Goal: Navigation & Orientation: Find specific page/section

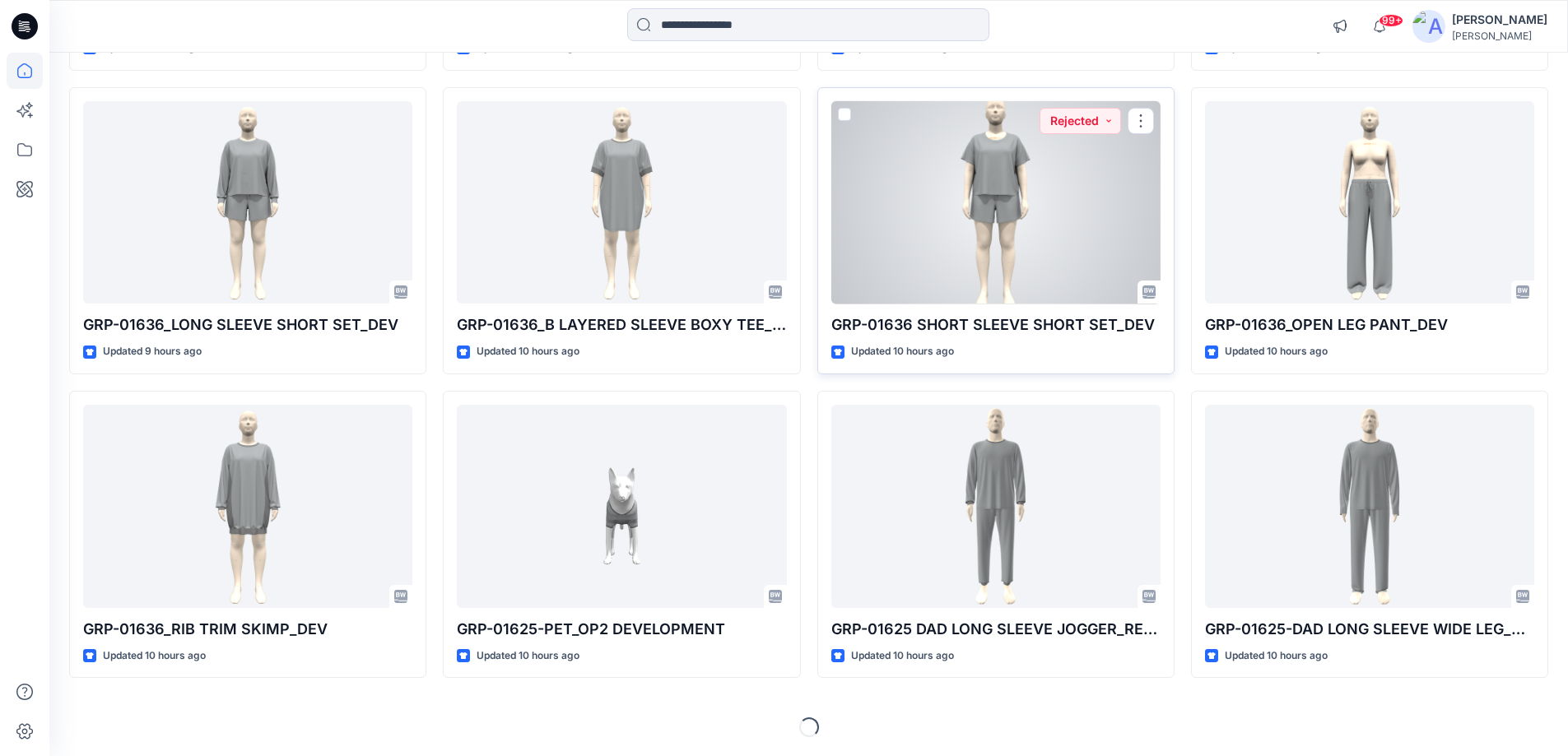
scroll to position [449, 0]
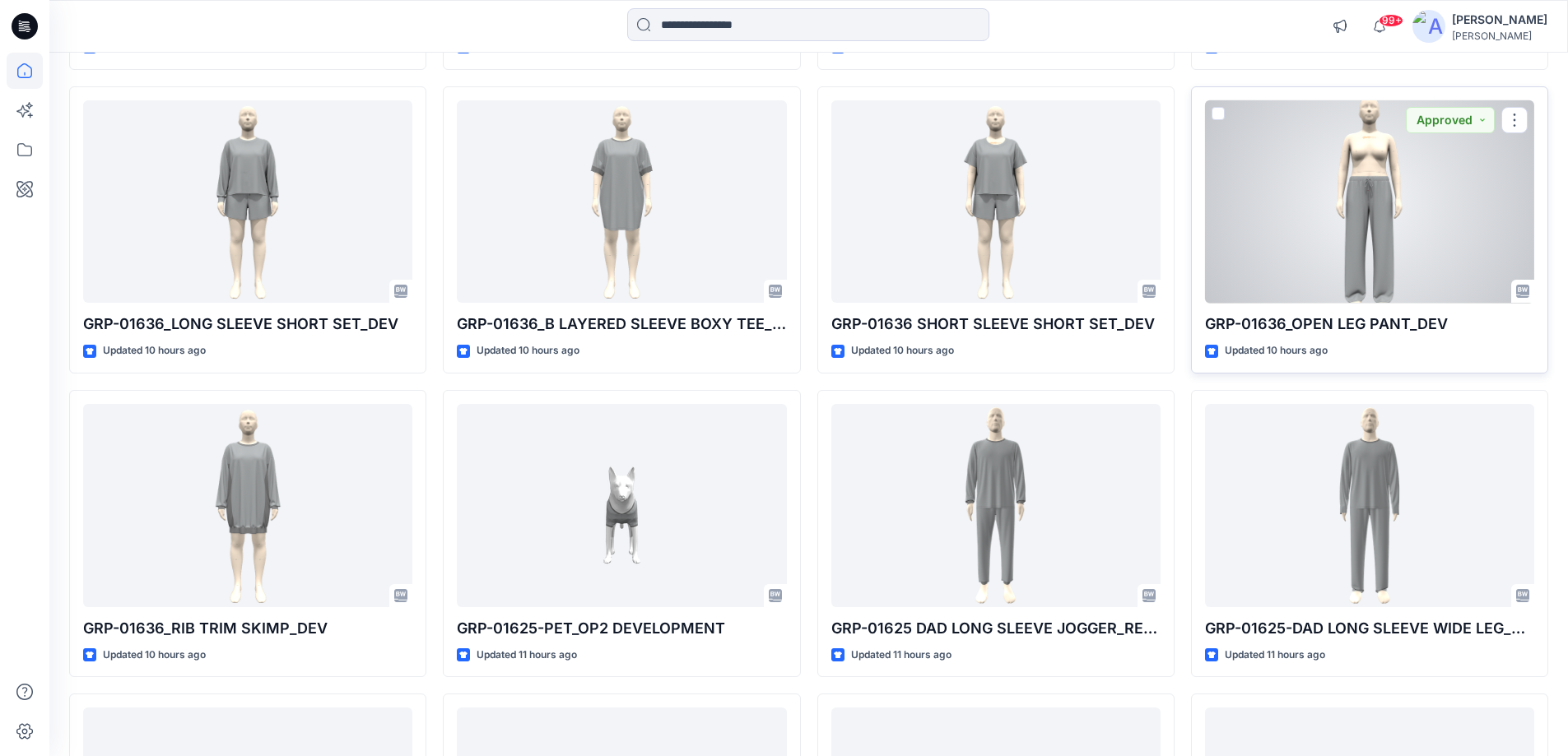
click at [1308, 241] on div at bounding box center [1370, 202] width 330 height 203
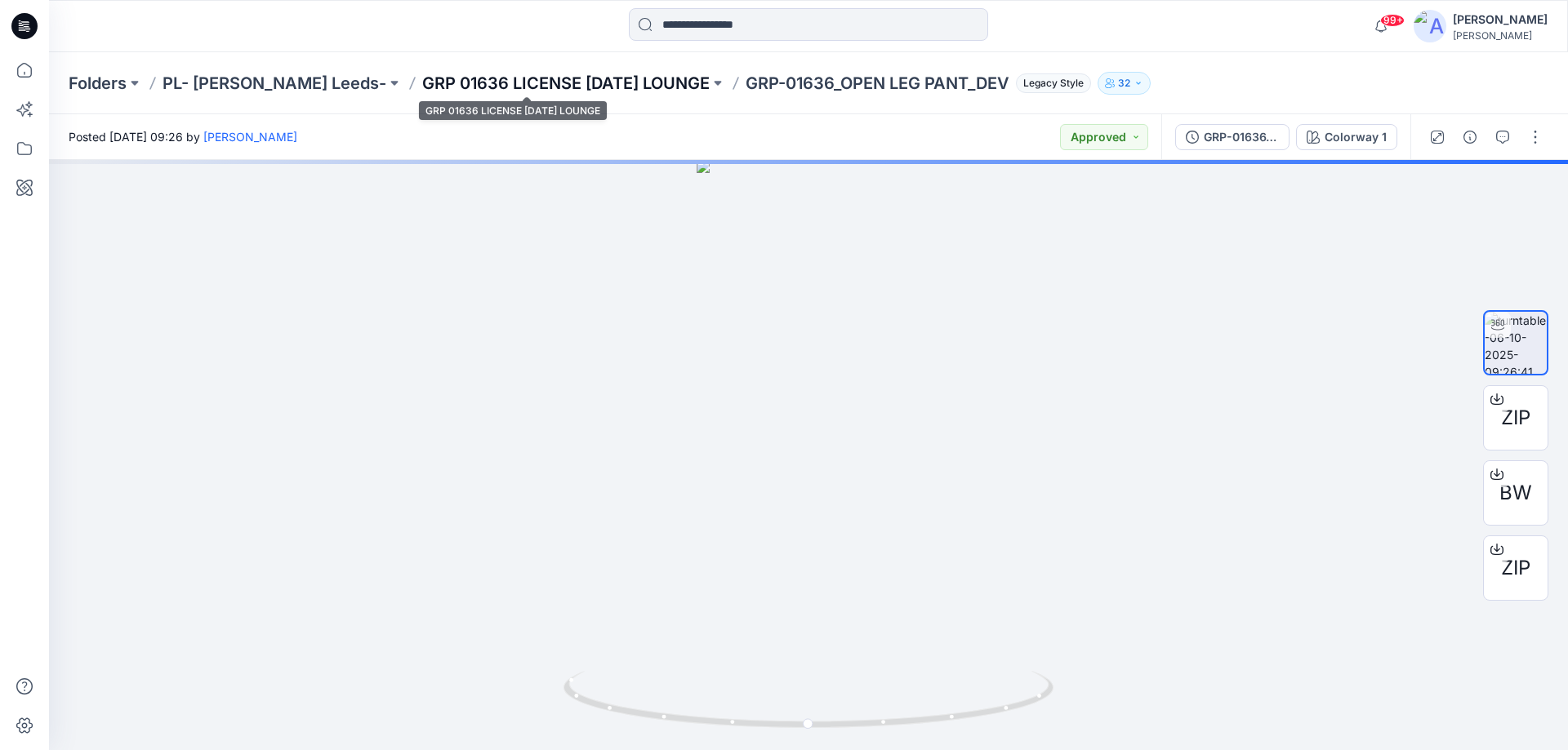
click at [450, 85] on p "GRP 01636 LICENSE [DATE] LOUNGE" at bounding box center [566, 83] width 288 height 23
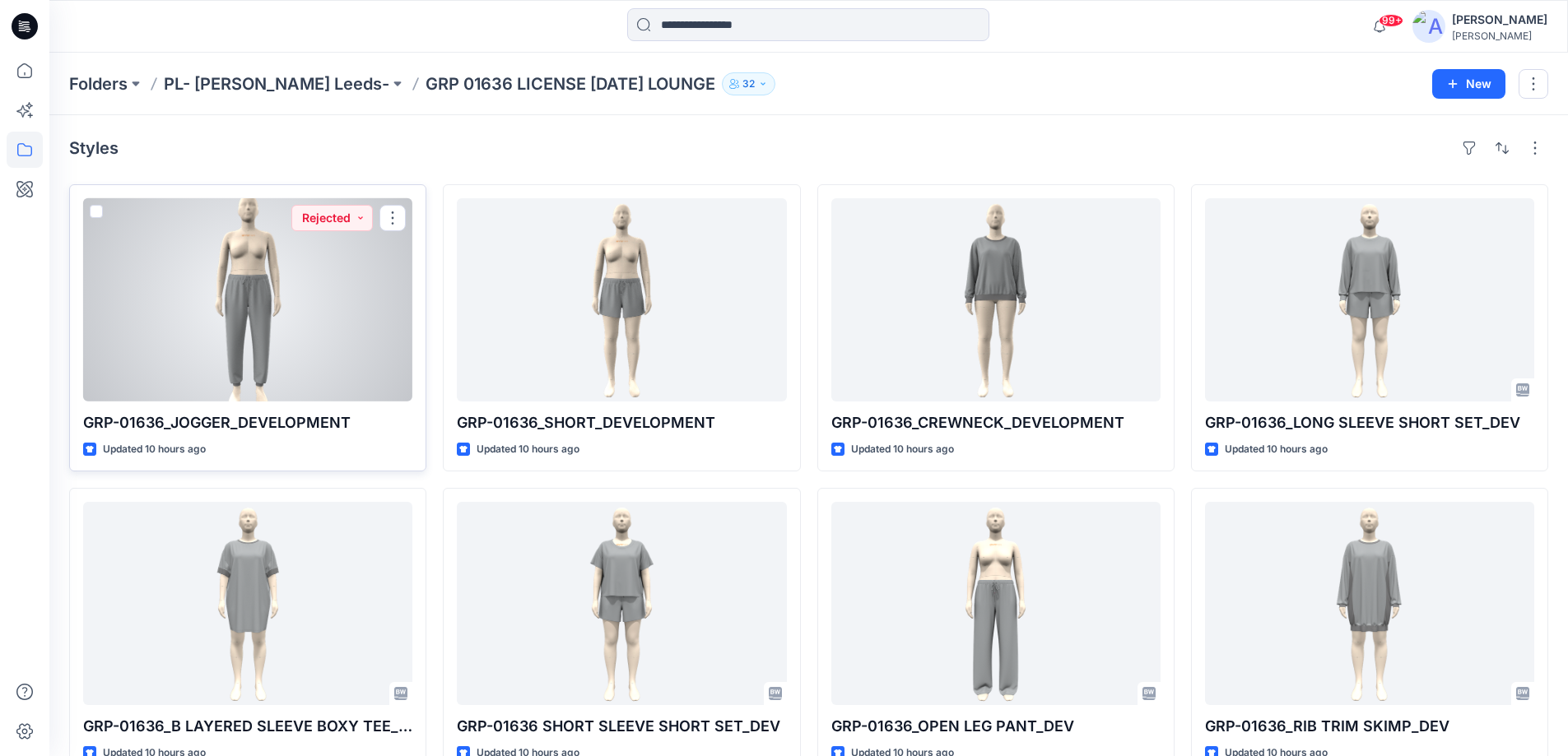
click at [242, 347] on div at bounding box center [248, 299] width 330 height 203
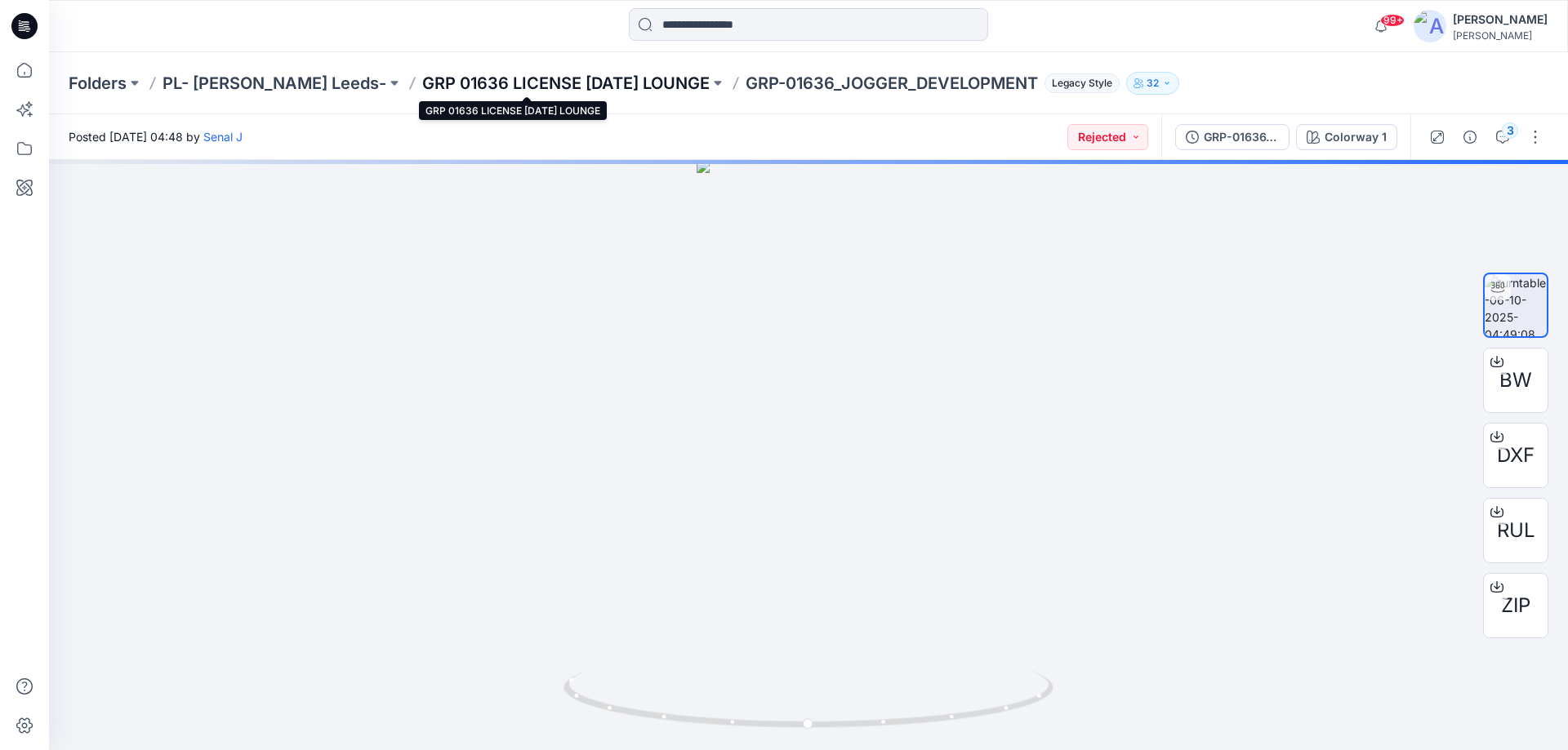
click at [480, 75] on p "GRP 01636 LICENSE [DATE] LOUNGE" at bounding box center [566, 83] width 288 height 23
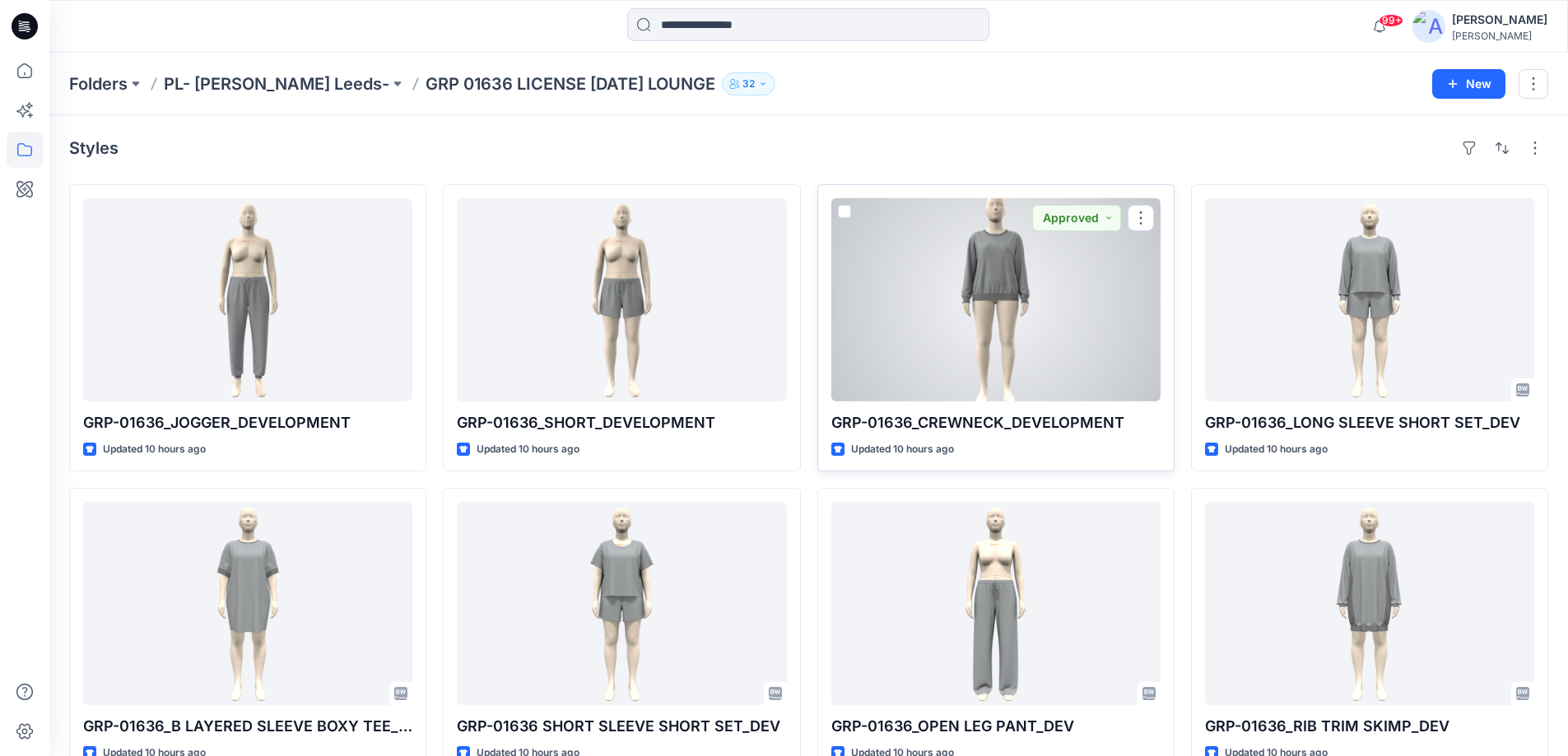
scroll to position [39, 0]
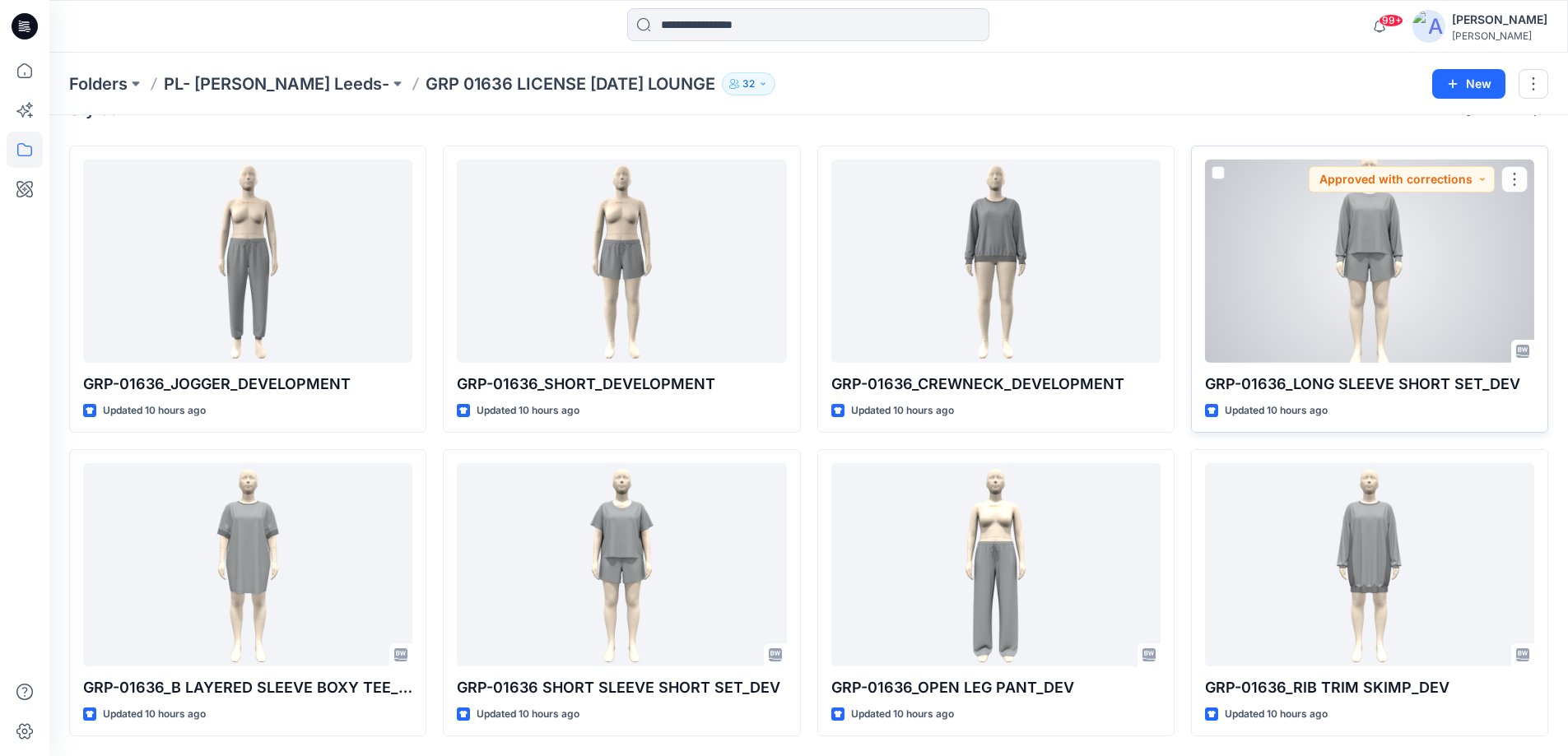
click at [1395, 246] on div at bounding box center [1370, 261] width 330 height 203
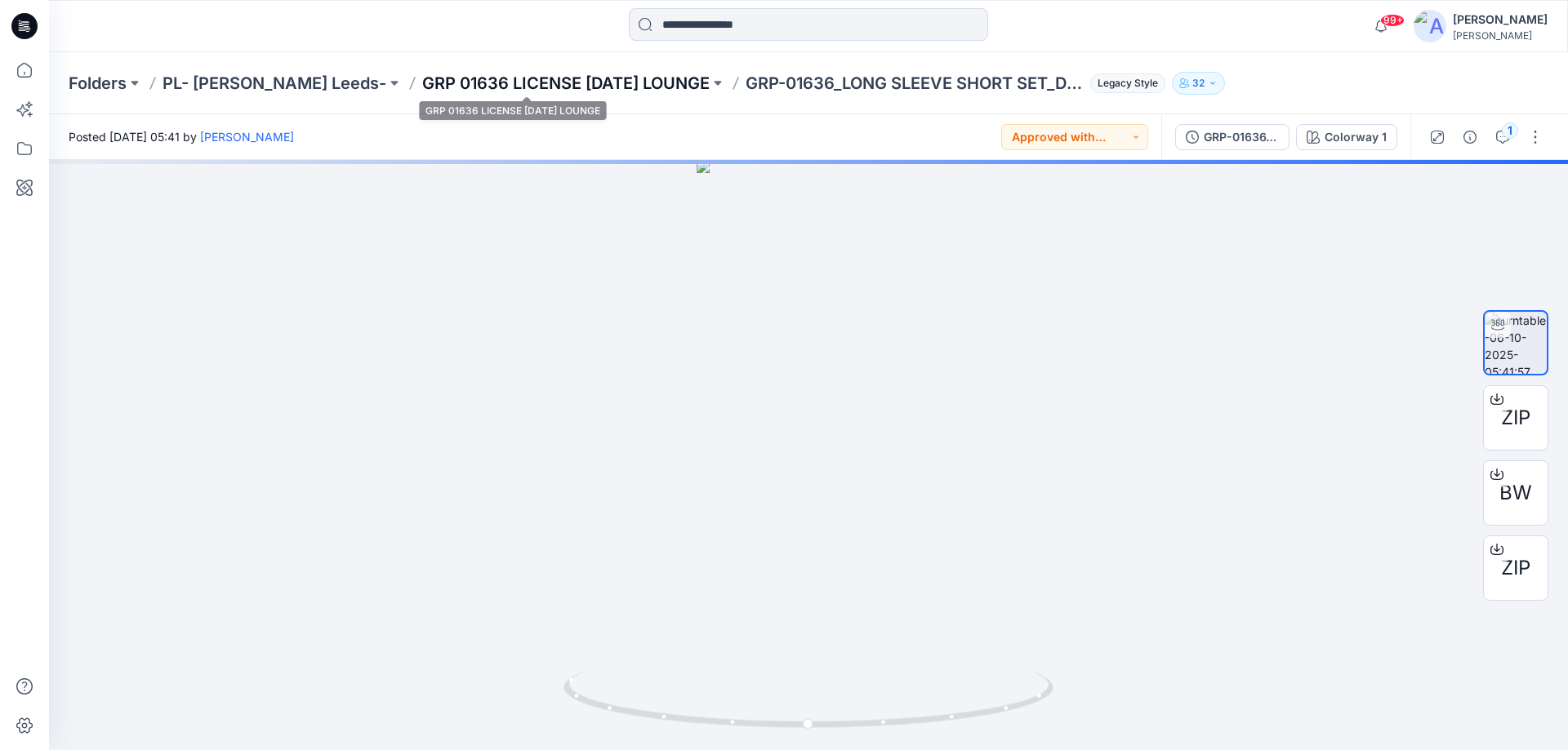
click at [568, 82] on p "GRP 01636 LICENSE [DATE] LOUNGE" at bounding box center [566, 83] width 288 height 23
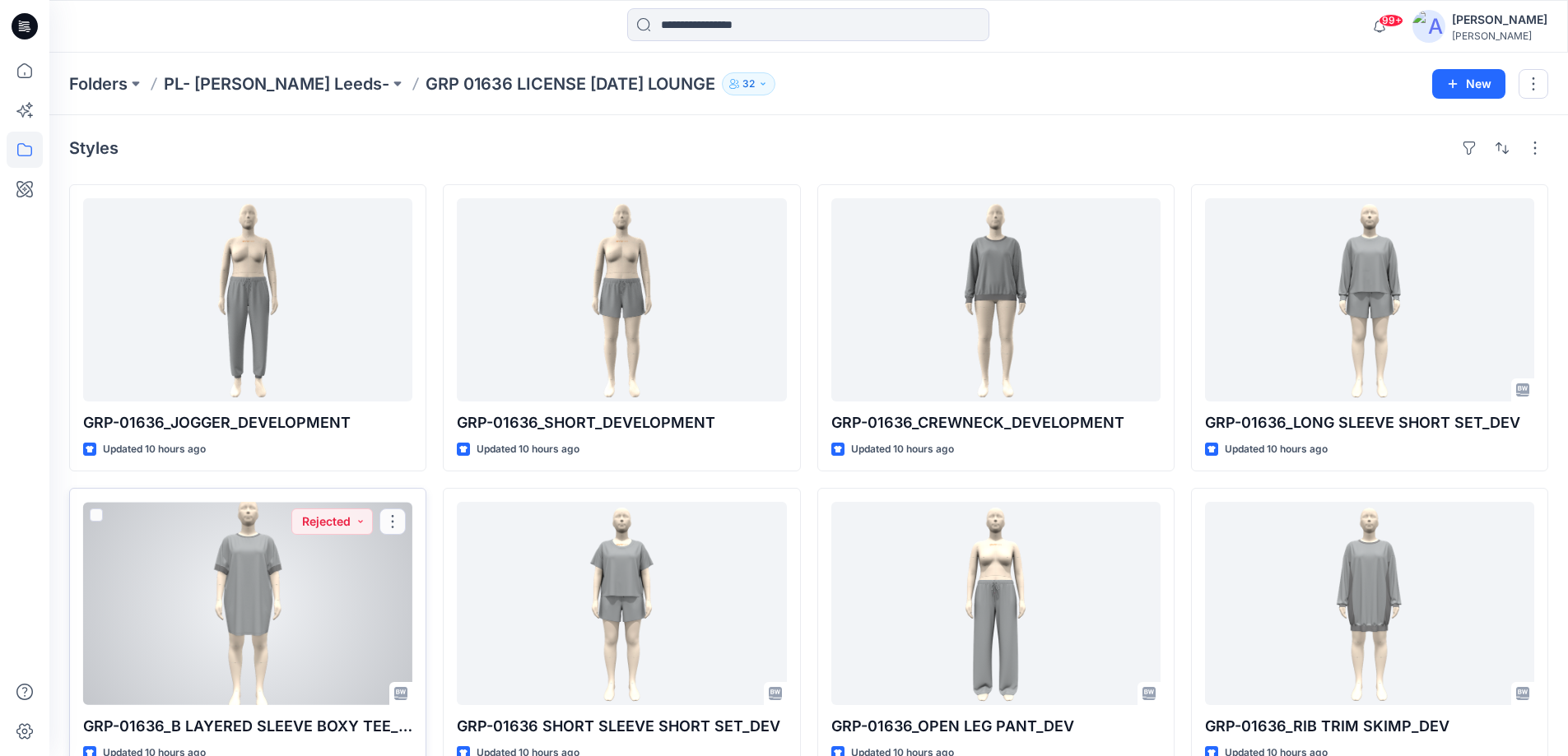
click at [316, 576] on div at bounding box center [248, 603] width 330 height 203
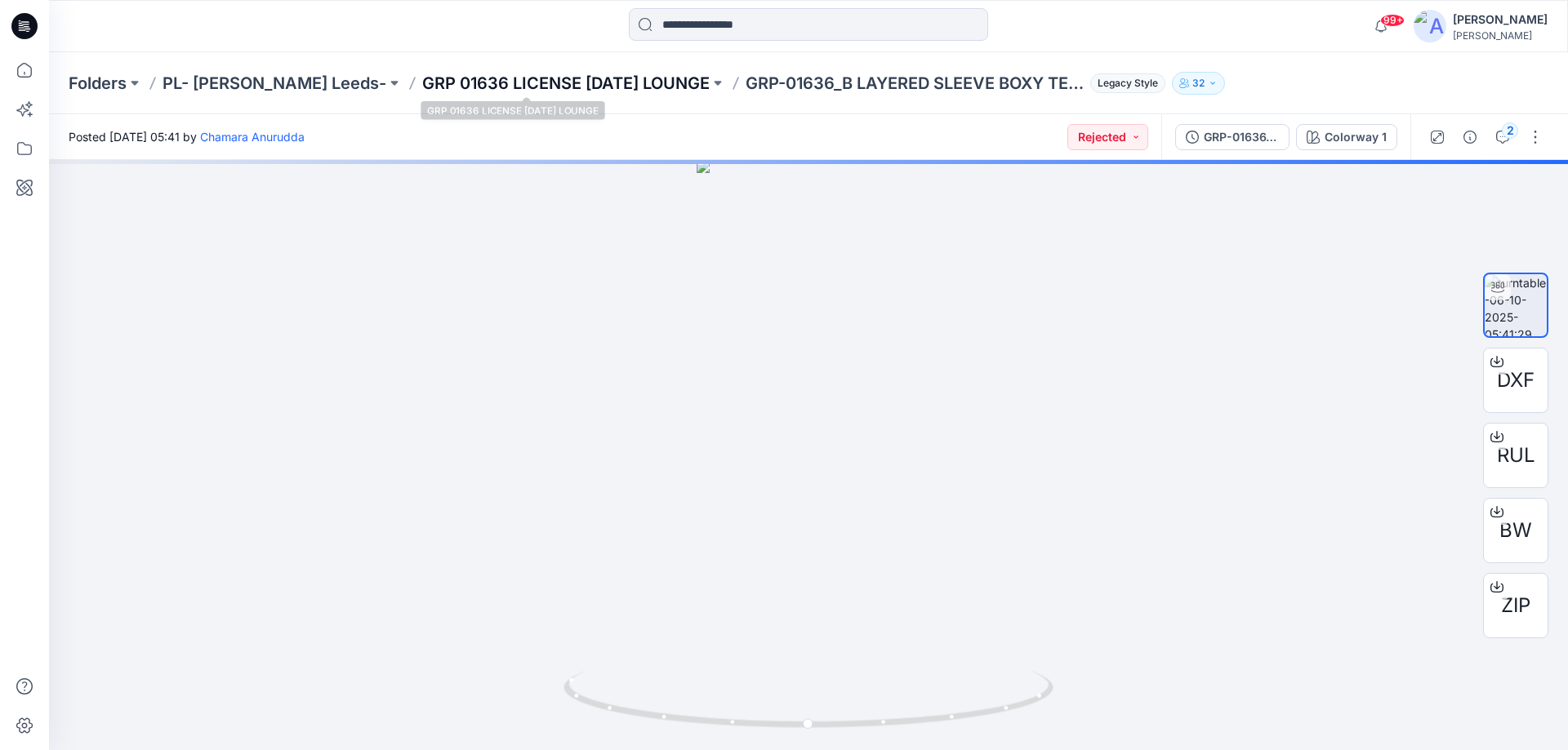
click at [478, 80] on p "GRP 01636 LICENSE [DATE] LOUNGE" at bounding box center [566, 83] width 288 height 23
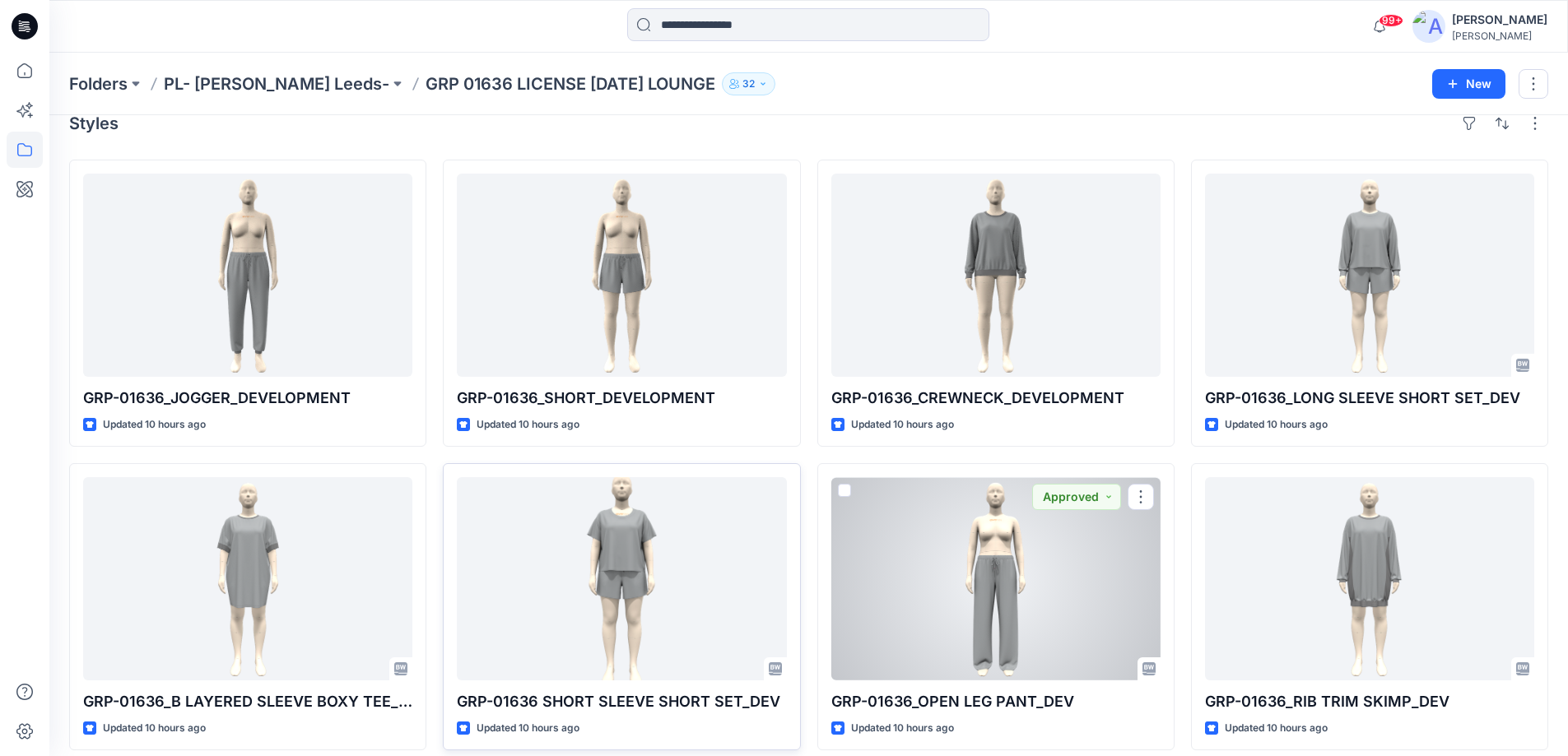
scroll to position [39, 0]
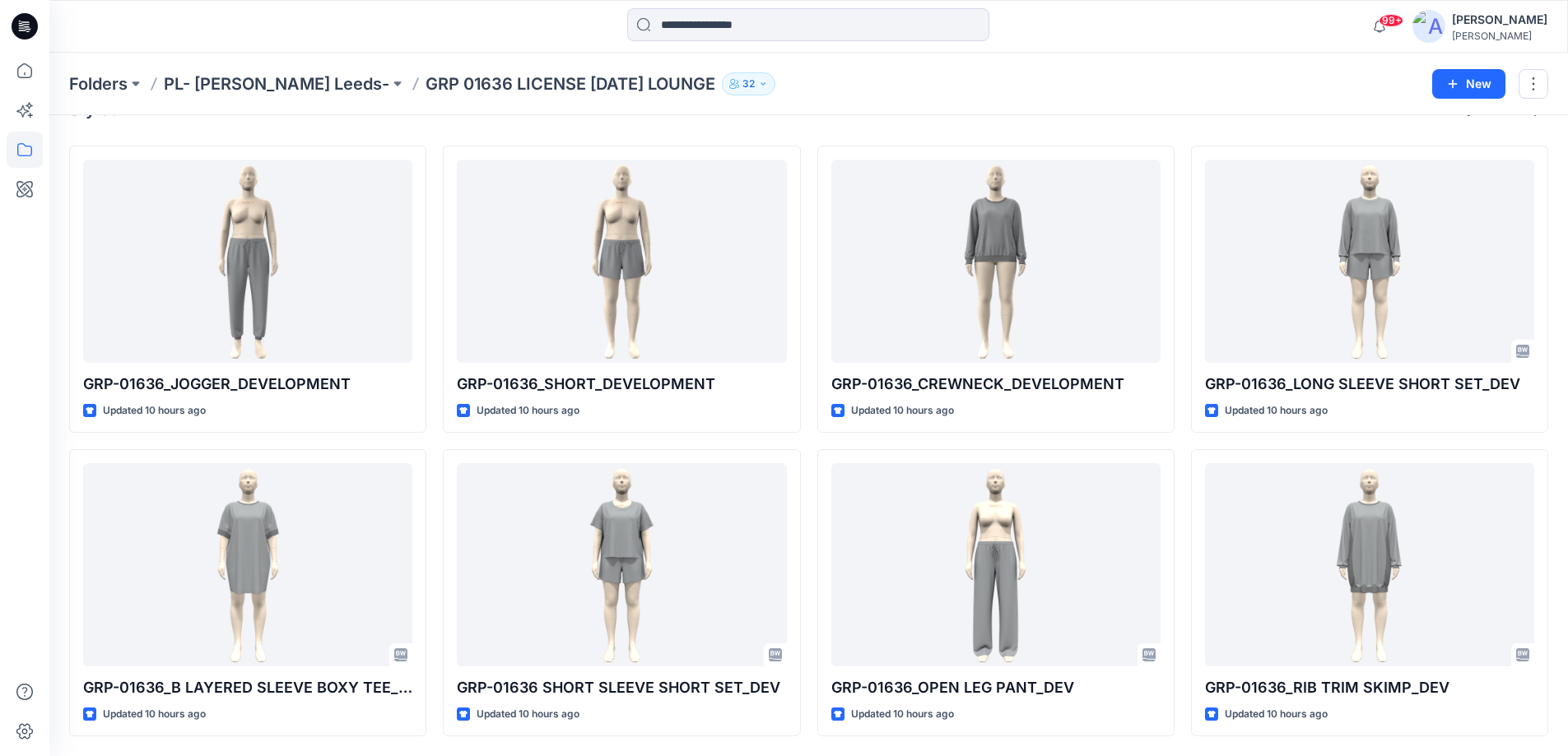
click at [26, 27] on icon at bounding box center [27, 27] width 7 height 1
